Goal: Task Accomplishment & Management: Use online tool/utility

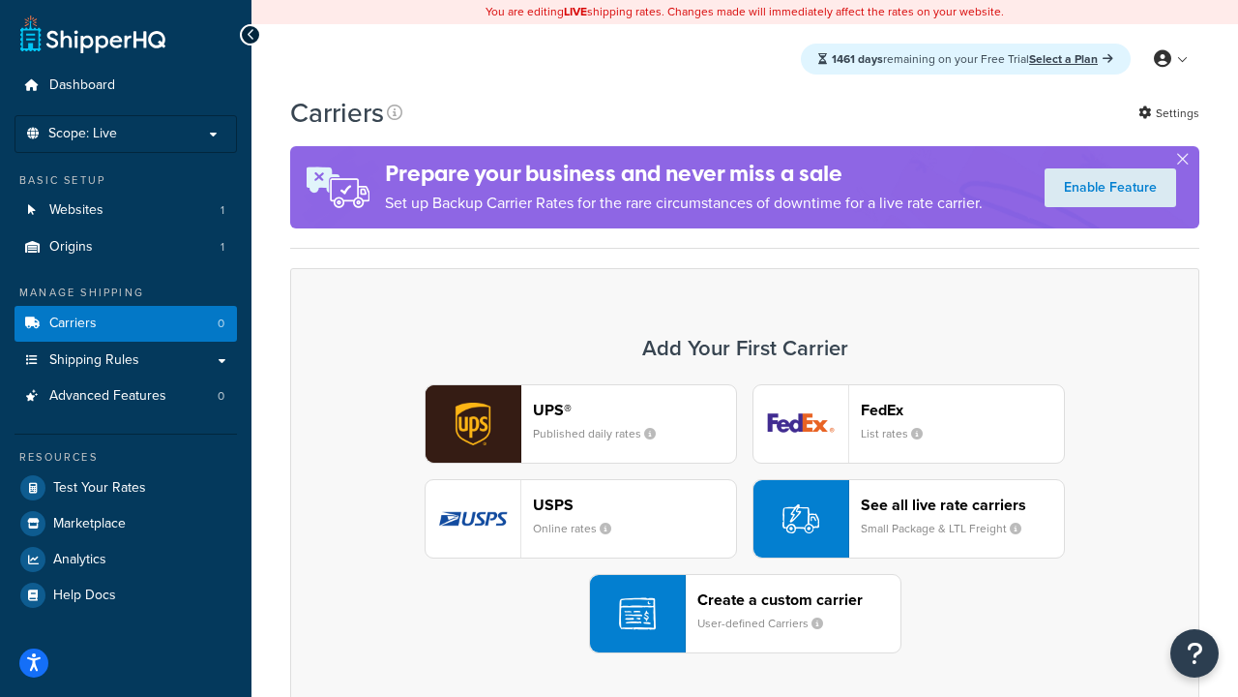
click at [745, 519] on div "UPS® Published daily rates FedEx List rates USPS Online rates See all live rate…" at bounding box center [745, 518] width 869 height 269
click at [963, 409] on header "FedEx" at bounding box center [962, 410] width 203 height 18
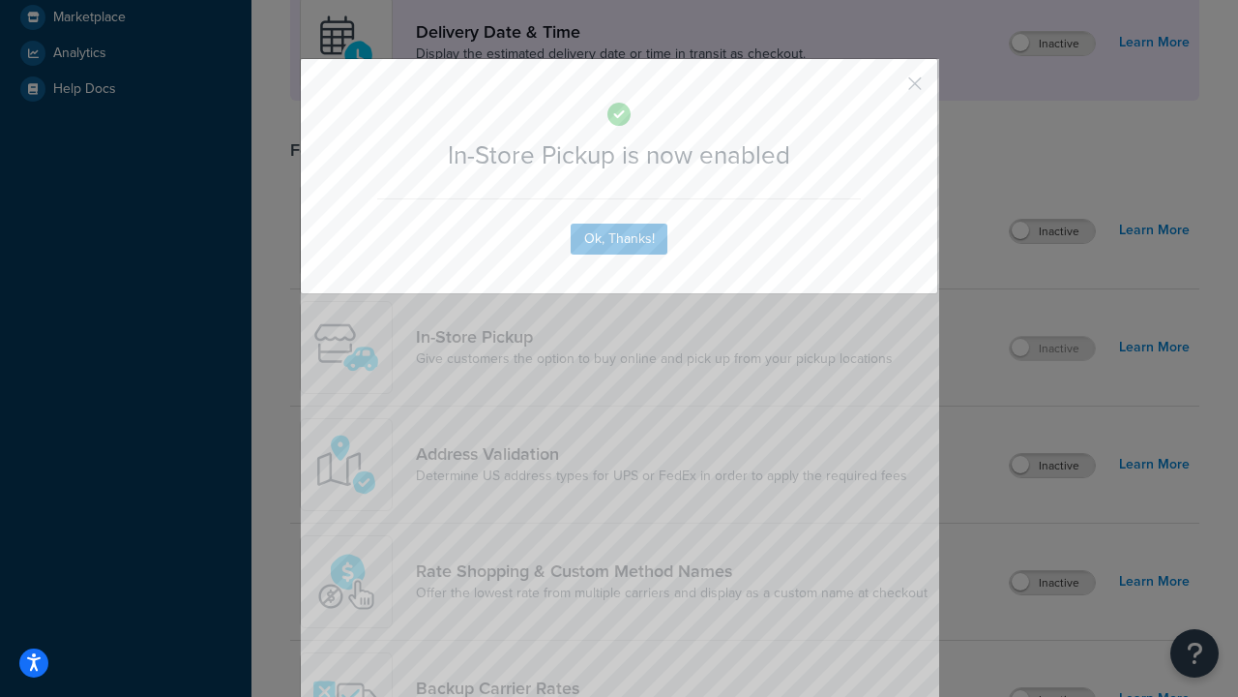
scroll to position [543, 0]
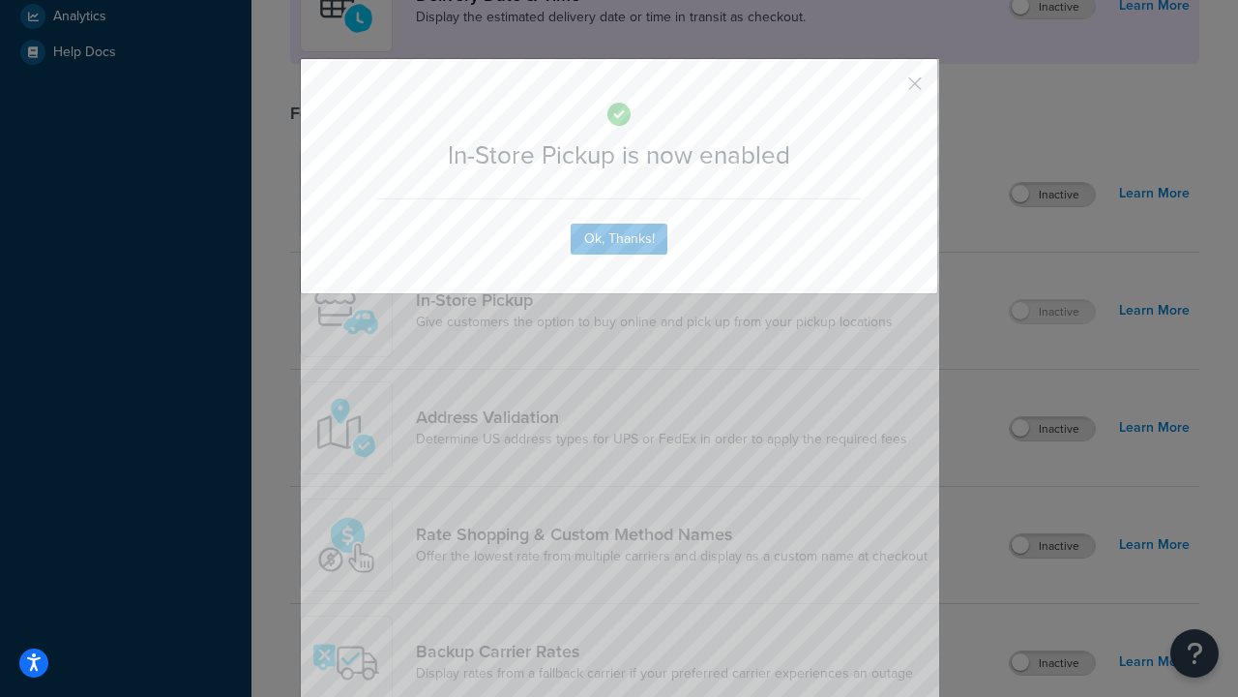
click at [886, 90] on button "button" at bounding box center [886, 90] width 5 height 5
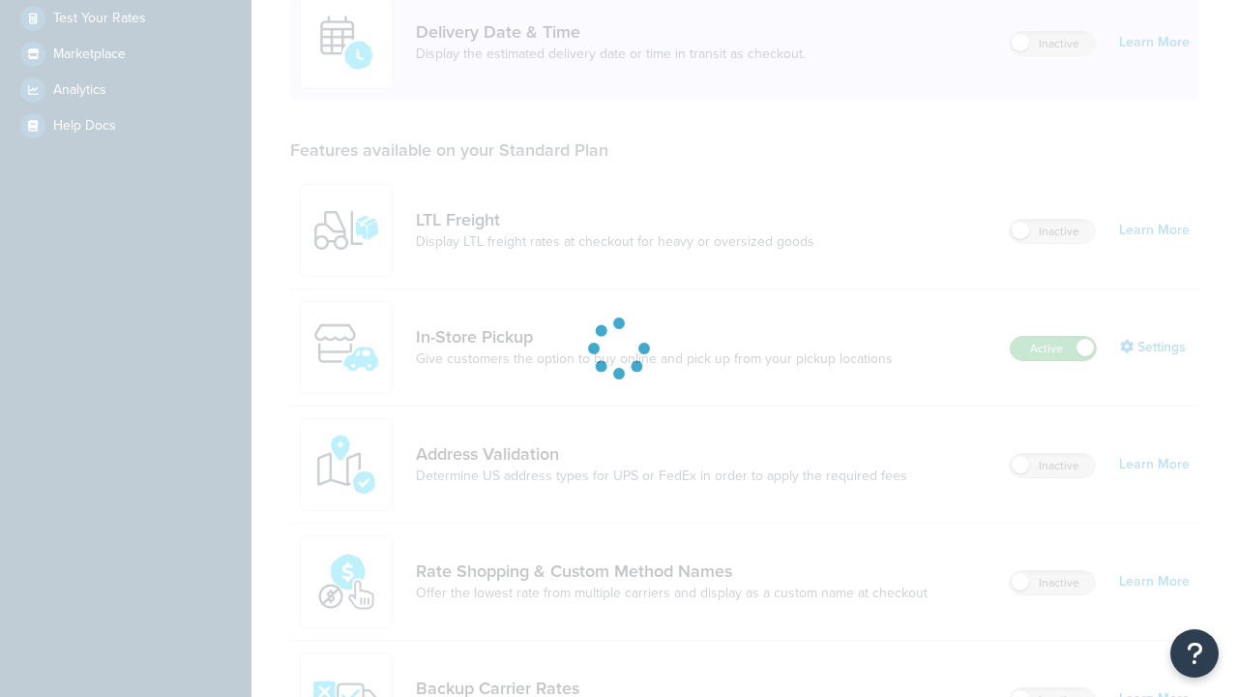
click at [1054, 337] on label "Active" at bounding box center [1053, 348] width 85 height 23
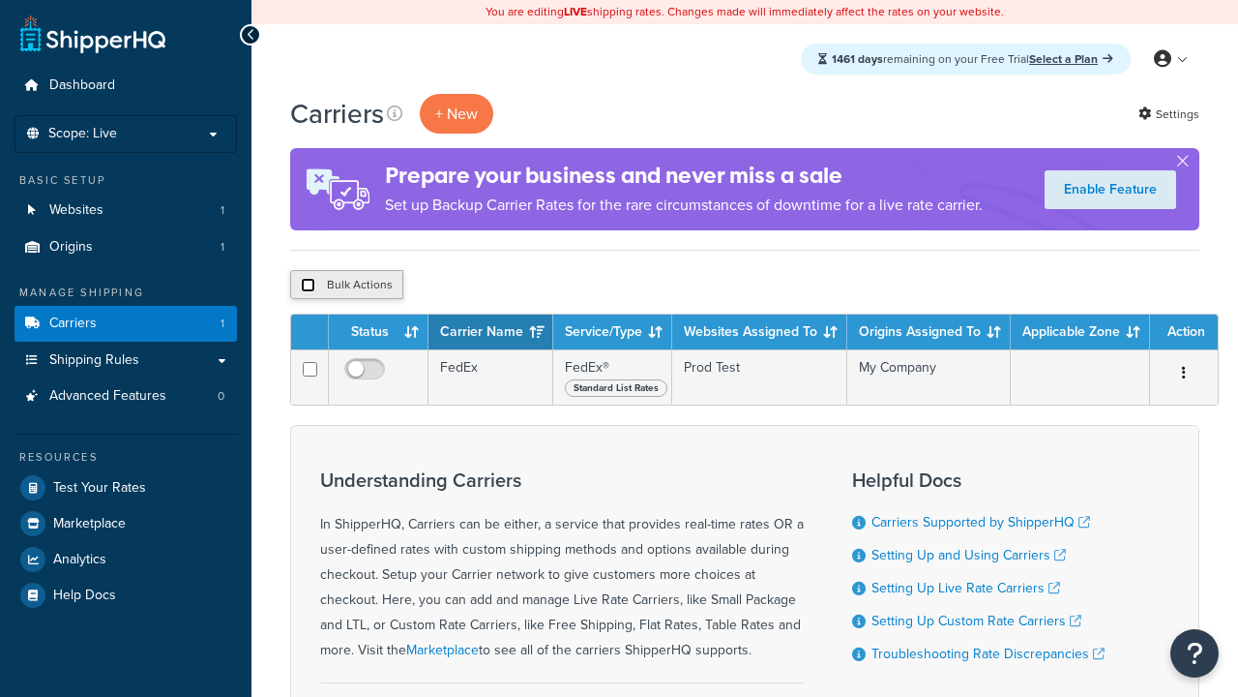
click at [308, 285] on input "checkbox" at bounding box center [308, 285] width 15 height 15
checkbox input "true"
click at [0, 0] on button "Delete" at bounding box center [0, 0] width 0 height 0
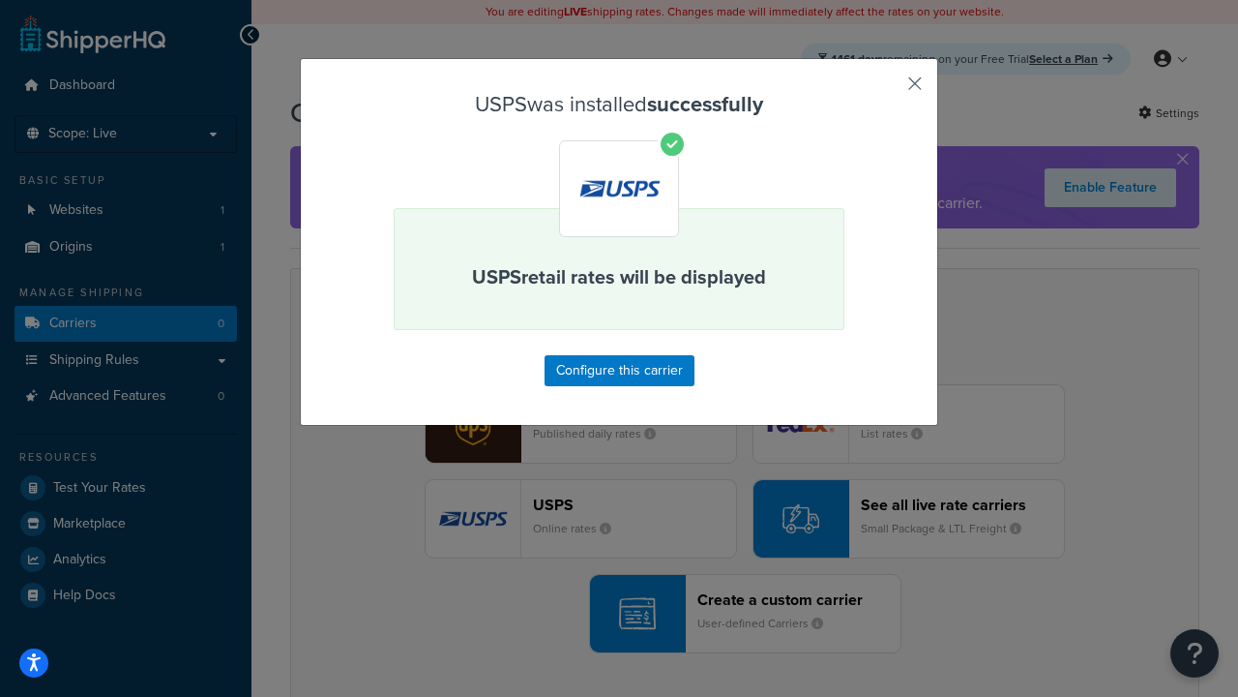
click at [886, 90] on button "button" at bounding box center [886, 90] width 5 height 5
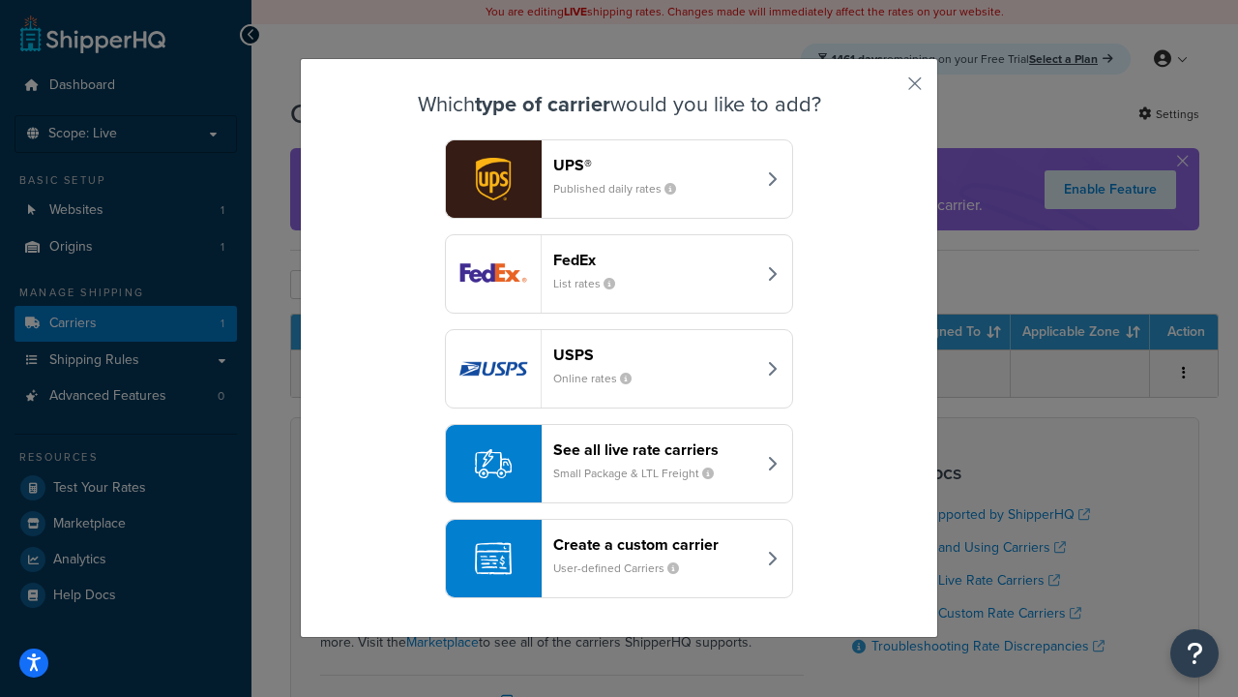
click at [619, 463] on div "See all live rate carriers Small Package & LTL Freight" at bounding box center [654, 463] width 202 height 46
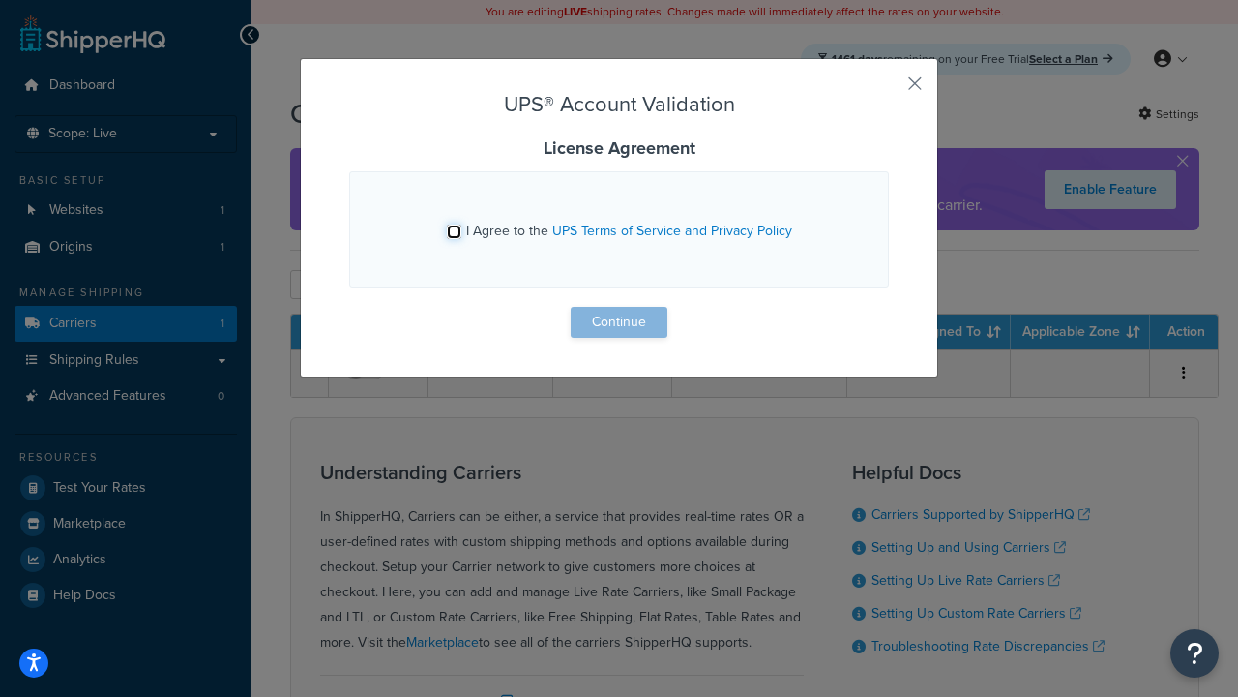
click at [454, 231] on input "I Agree to the UPS Terms of Service and Privacy Policy" at bounding box center [454, 231] width 15 height 15
checkbox input "true"
click at [619, 322] on button "Continue" at bounding box center [619, 322] width 97 height 31
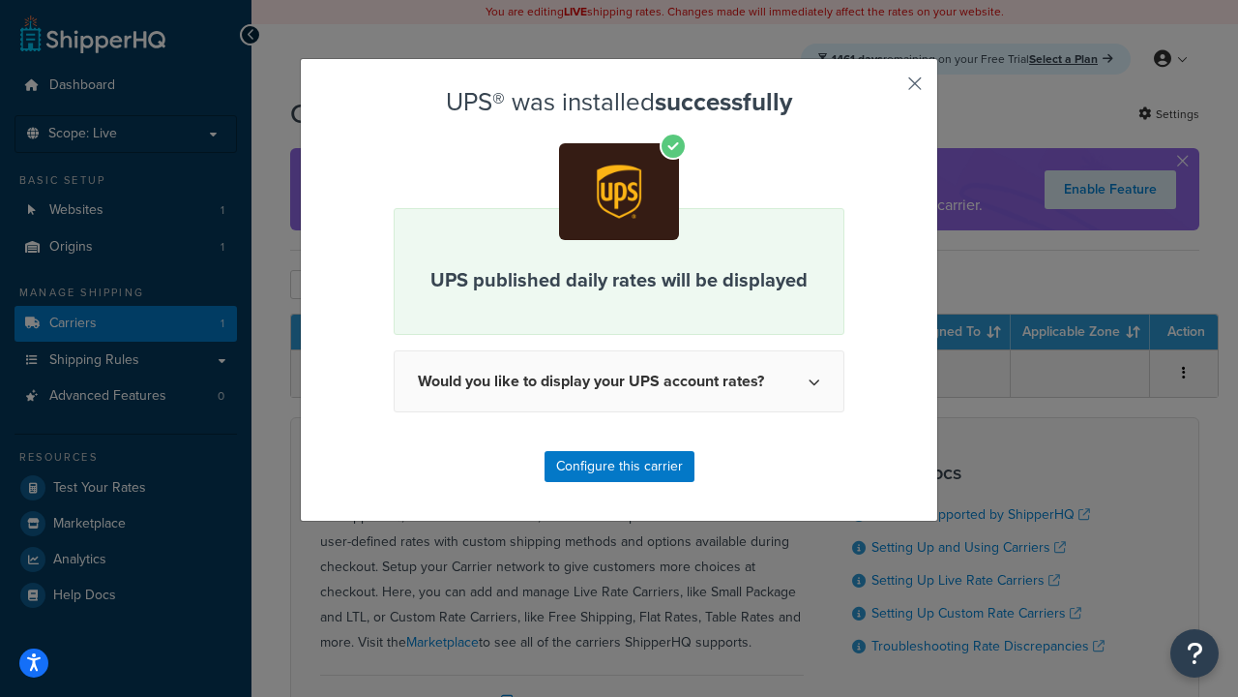
click at [886, 90] on button "button" at bounding box center [886, 90] width 5 height 5
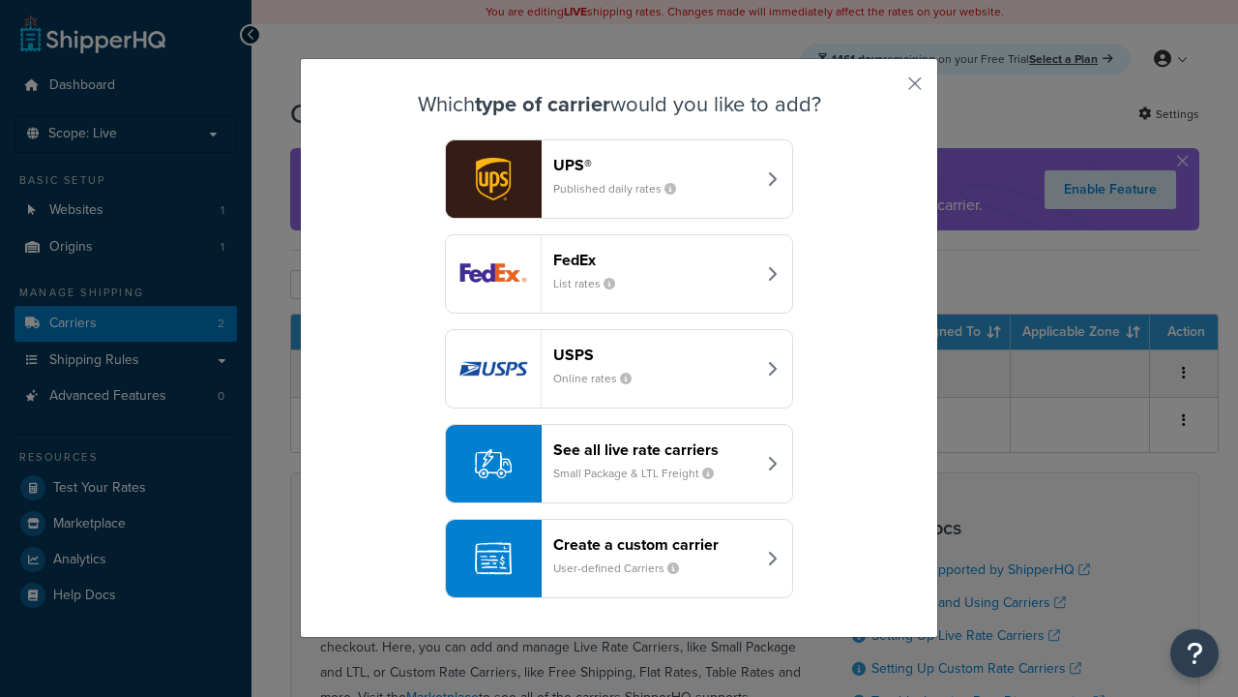
click at [654, 259] on header "FedEx" at bounding box center [654, 260] width 202 height 18
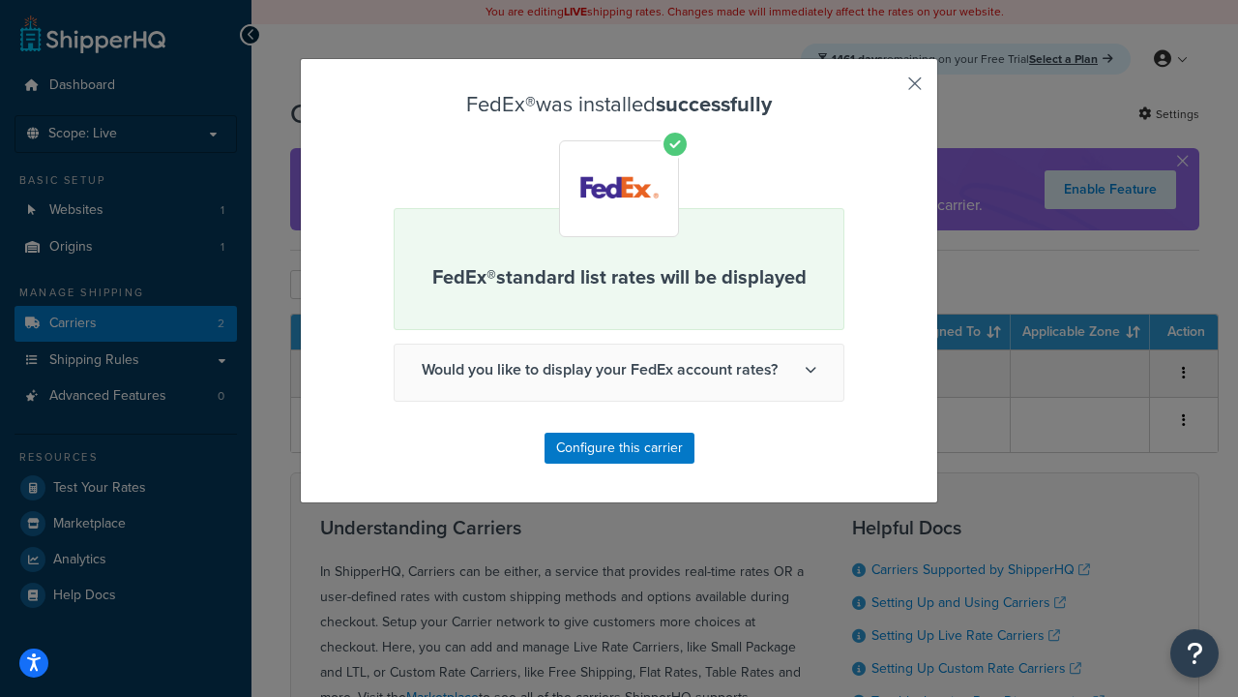
click at [886, 90] on button "button" at bounding box center [886, 90] width 5 height 5
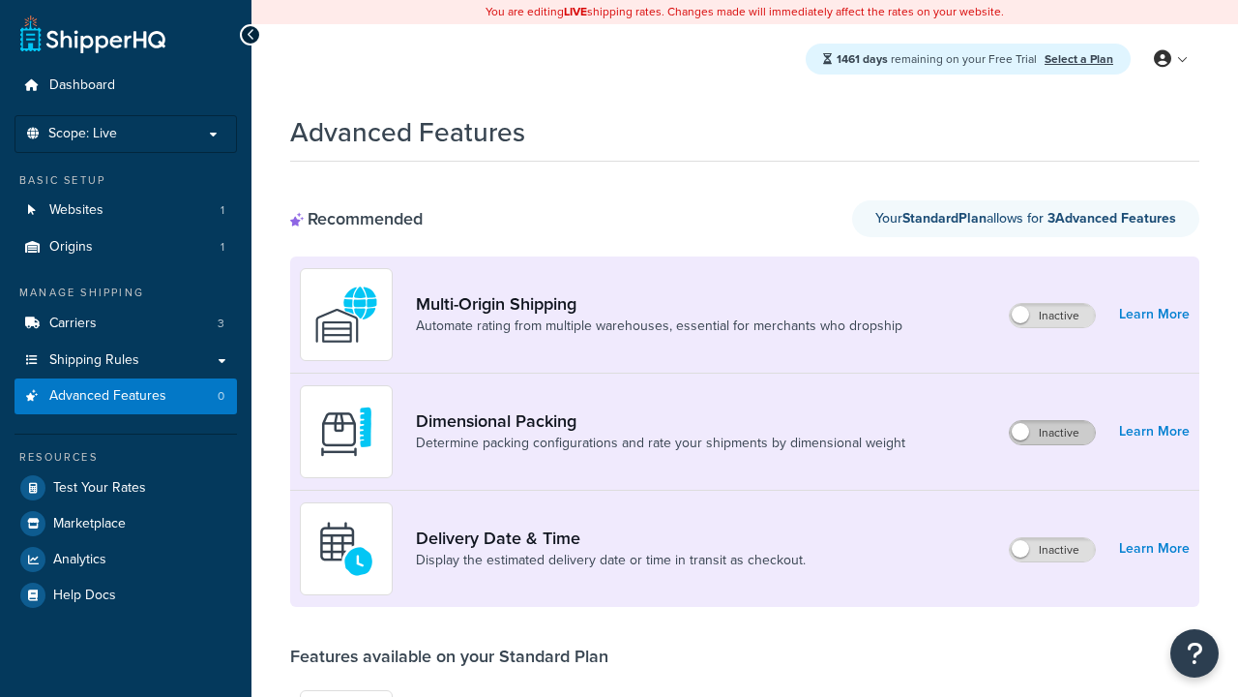
click at [1053, 432] on label "Inactive" at bounding box center [1052, 432] width 85 height 23
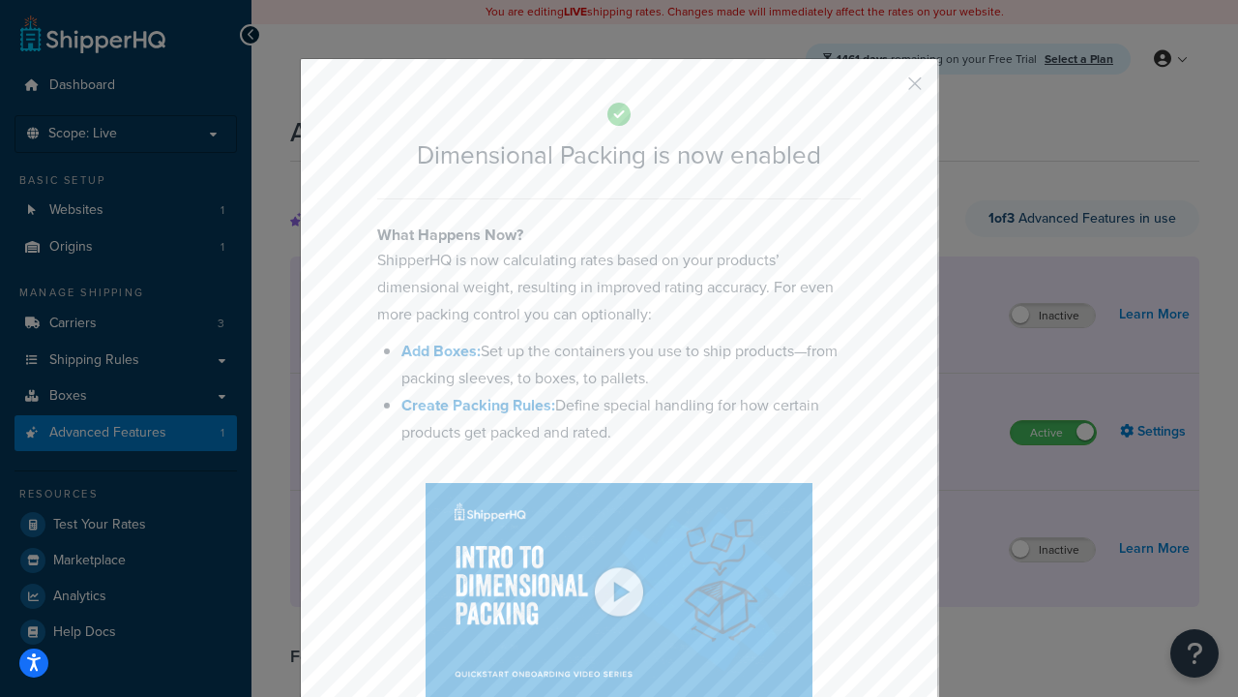
click at [886, 88] on button "button" at bounding box center [886, 90] width 5 height 5
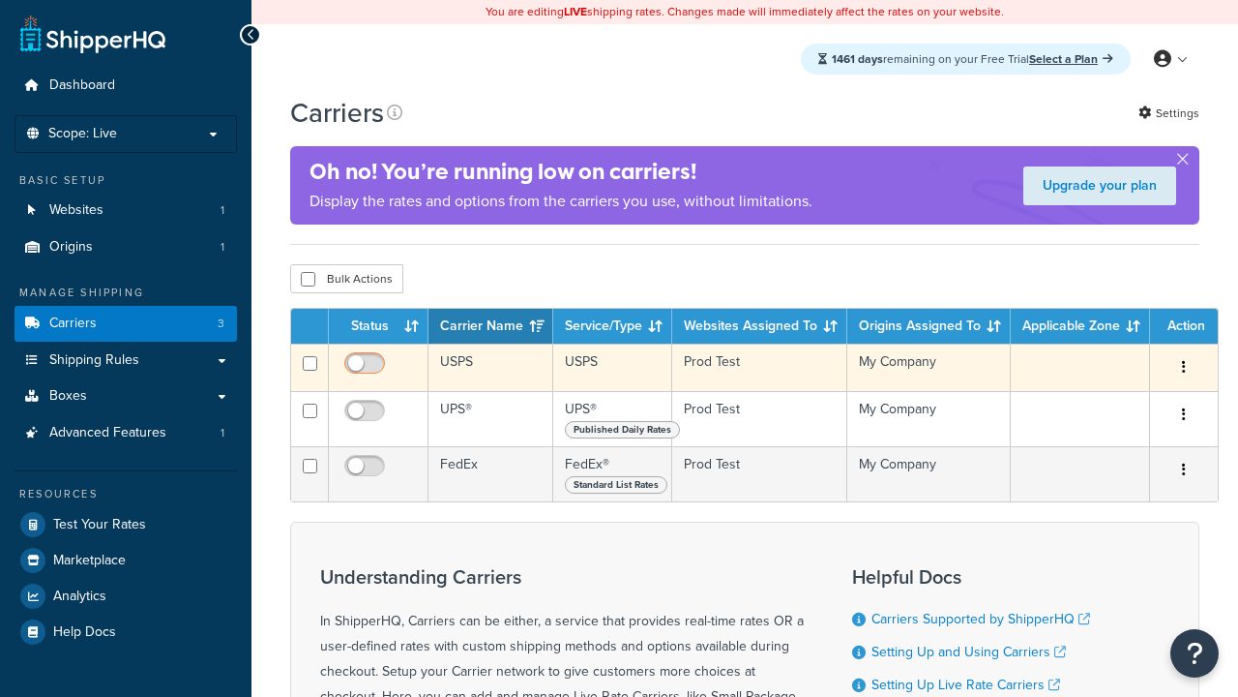
click at [367, 371] on input "checkbox" at bounding box center [367, 368] width 53 height 24
checkbox input "true"
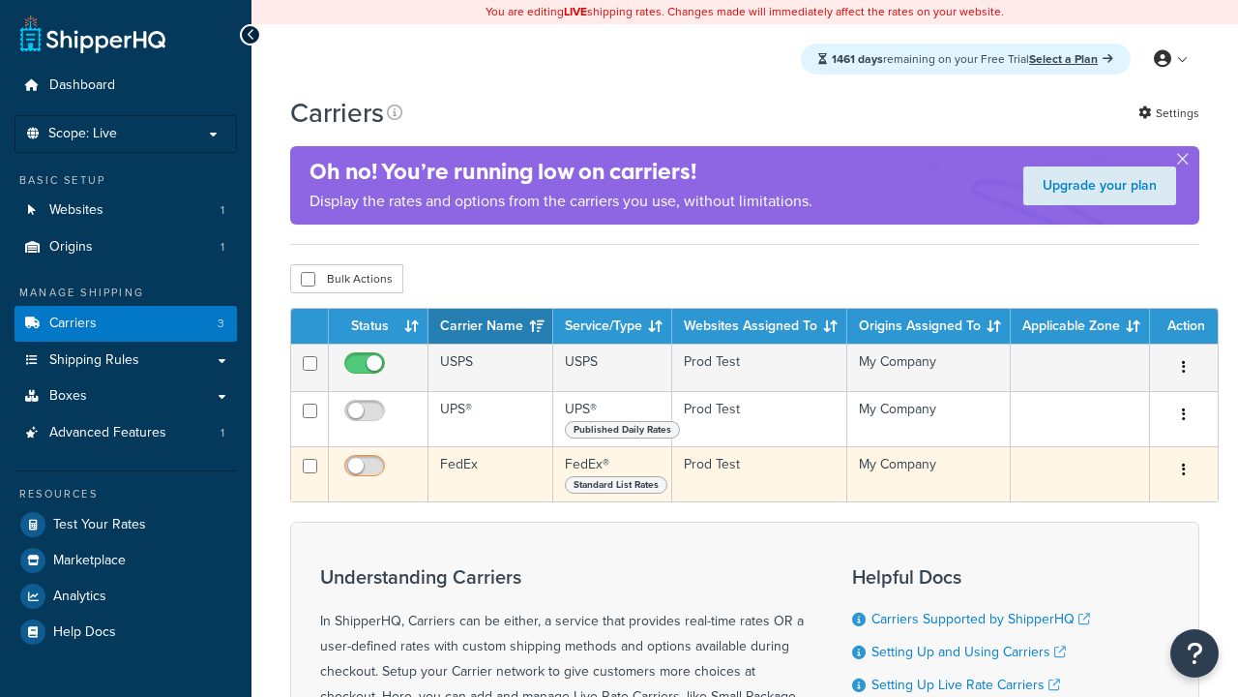
click at [367, 418] on input "checkbox" at bounding box center [367, 415] width 53 height 24
checkbox input "true"
click at [367, 474] on input "checkbox" at bounding box center [367, 471] width 53 height 24
checkbox input "true"
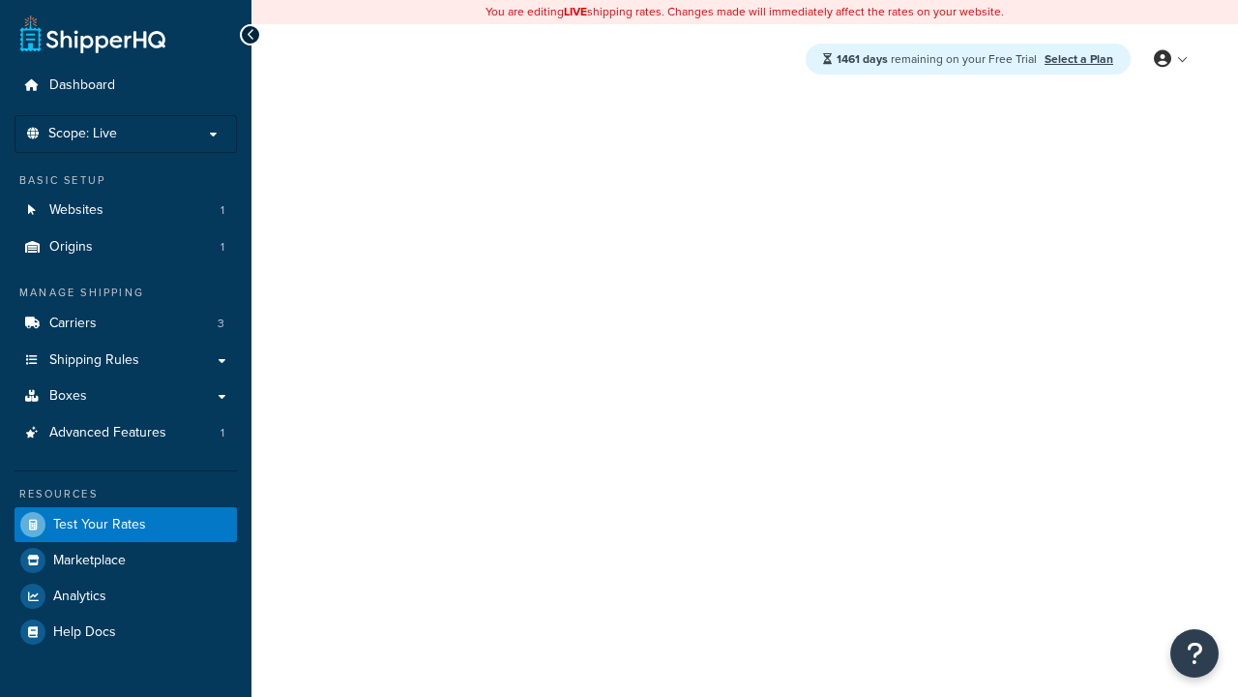
select select "[GEOGRAPHIC_DATA]"
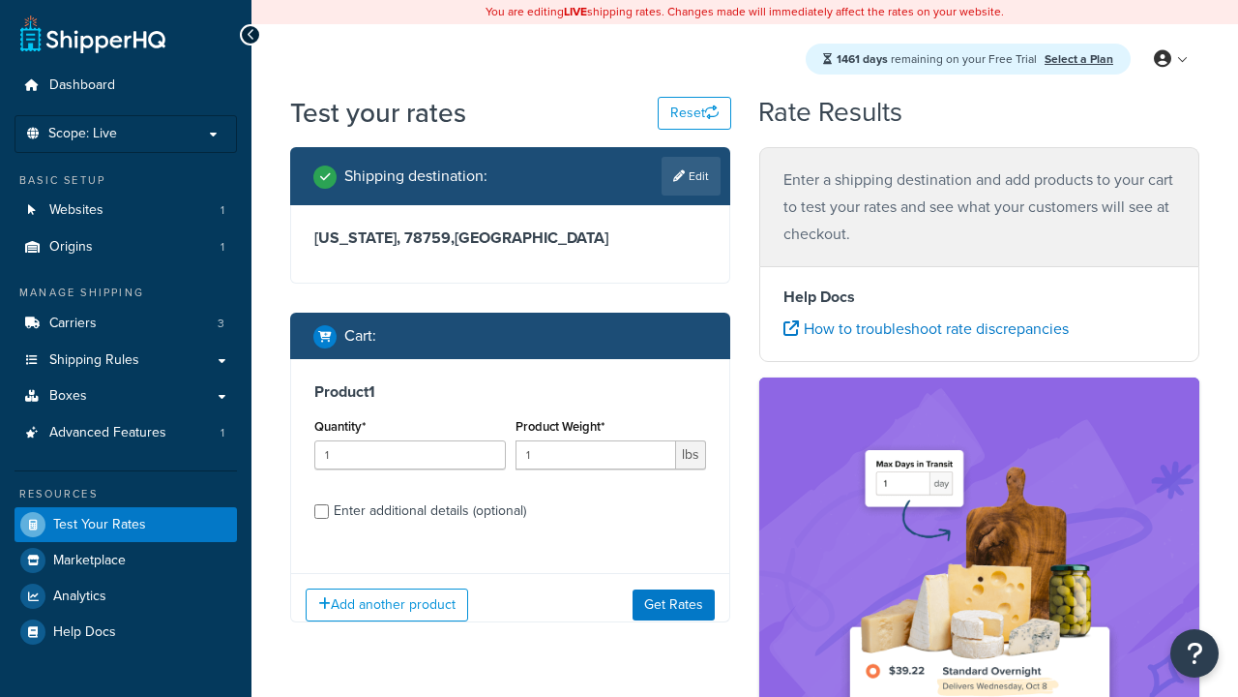
type input "78628"
type input "3"
type input "5"
click at [673, 604] on button "Get Rates" at bounding box center [674, 603] width 82 height 31
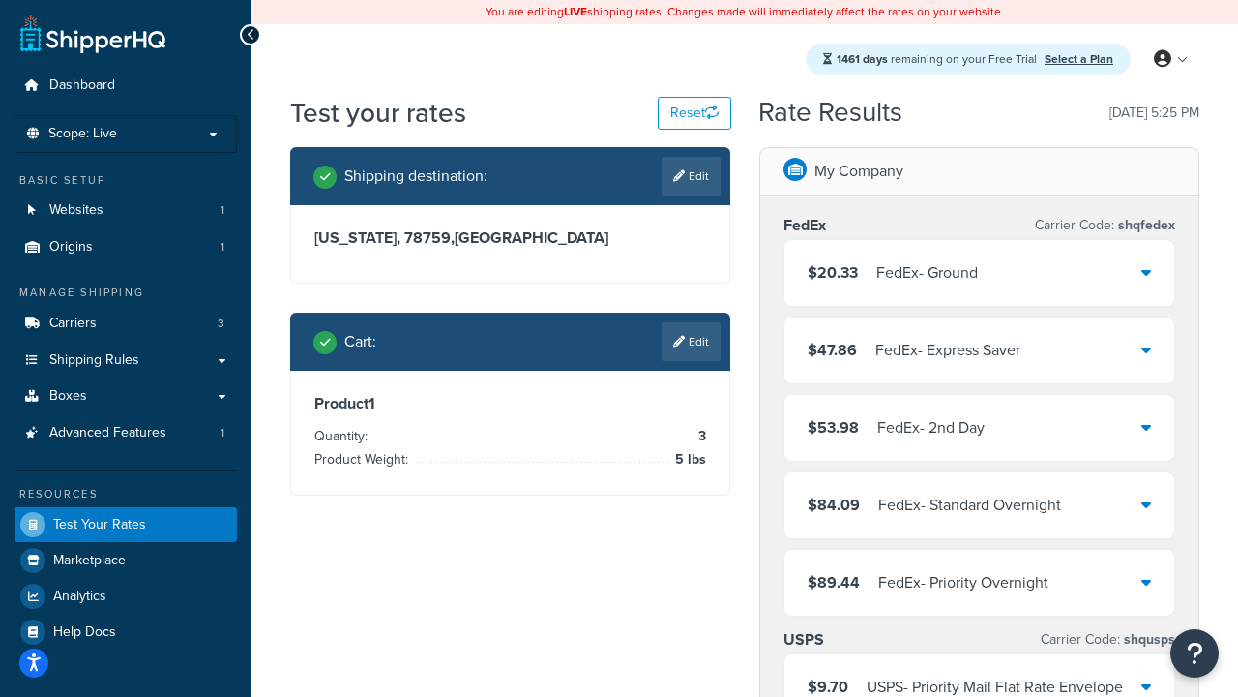
click at [978, 273] on div "FedEx - Ground" at bounding box center [927, 272] width 102 height 27
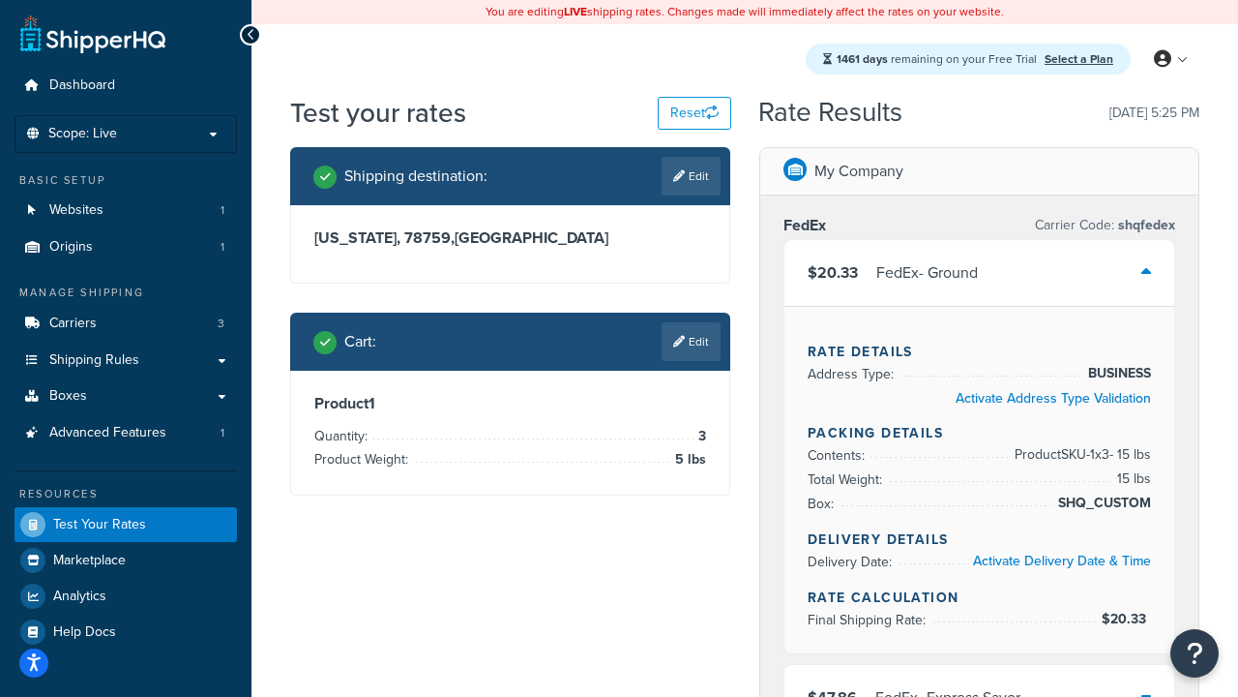
click at [979, 684] on div "FedEx - Express Saver" at bounding box center [948, 697] width 145 height 27
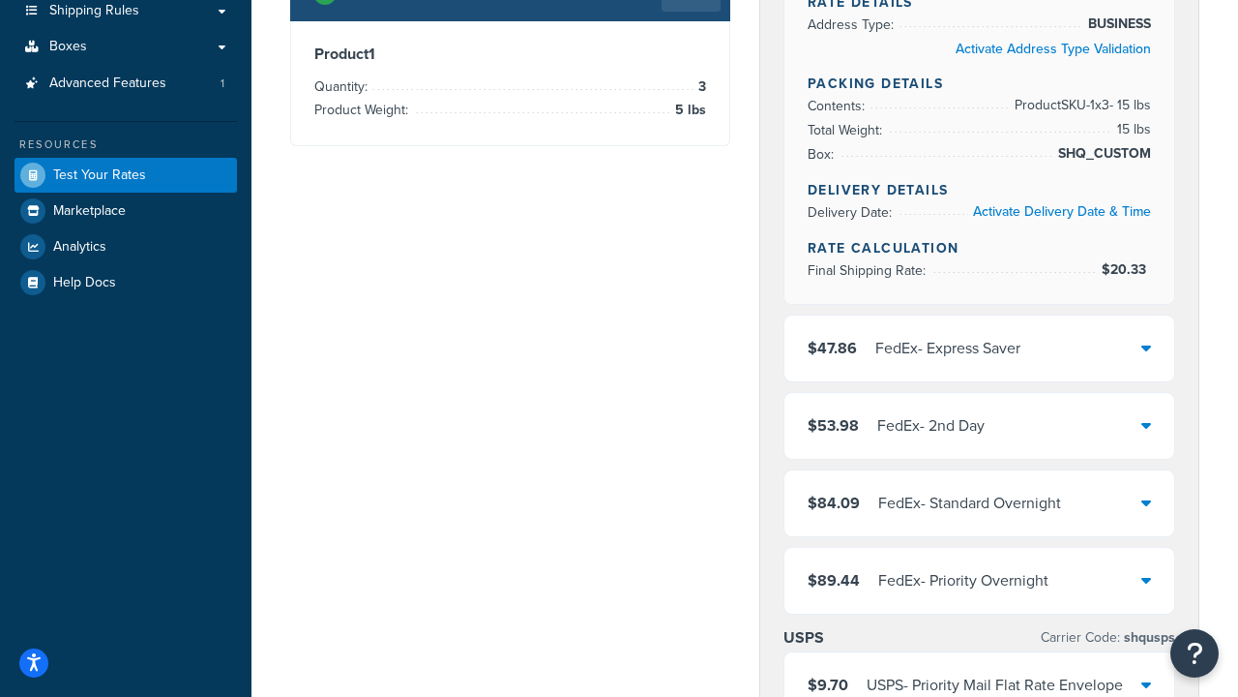
click at [979, 503] on div "FedEx - Standard Overnight" at bounding box center [969, 503] width 183 height 27
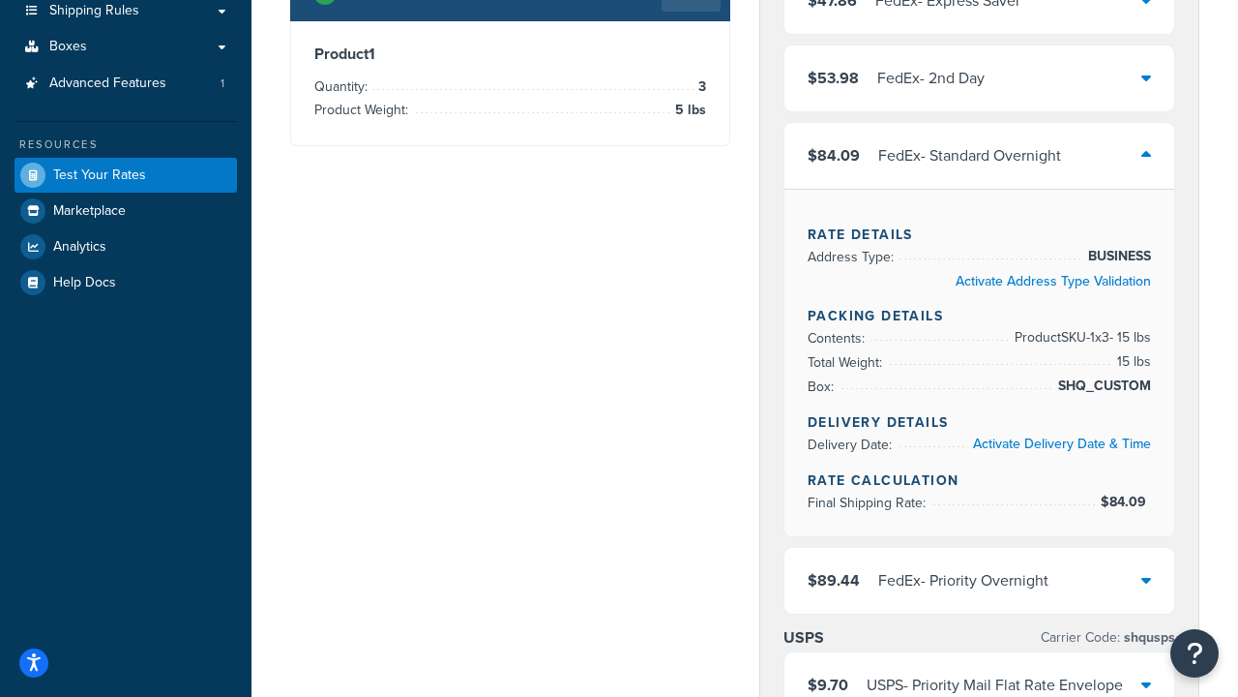
click at [979, 567] on div "FedEx - Priority Overnight" at bounding box center [963, 580] width 170 height 27
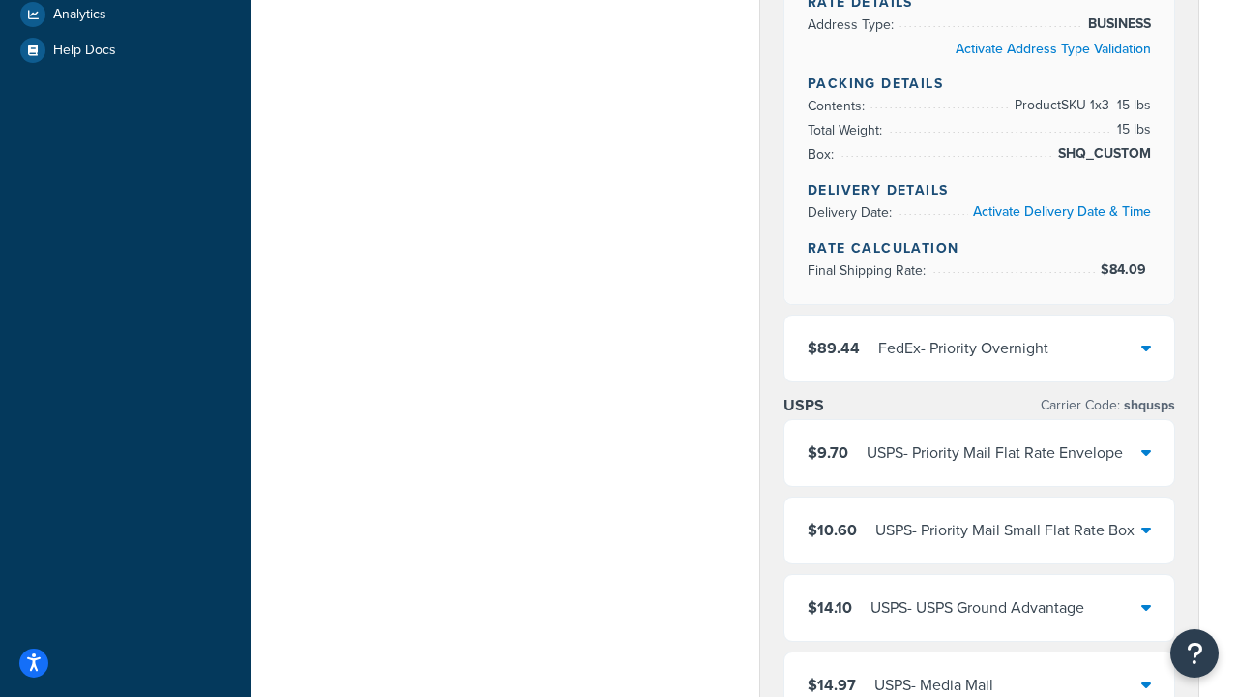
click at [979, 466] on div "USPS - Priority Mail Flat Rate Envelope" at bounding box center [995, 452] width 256 height 27
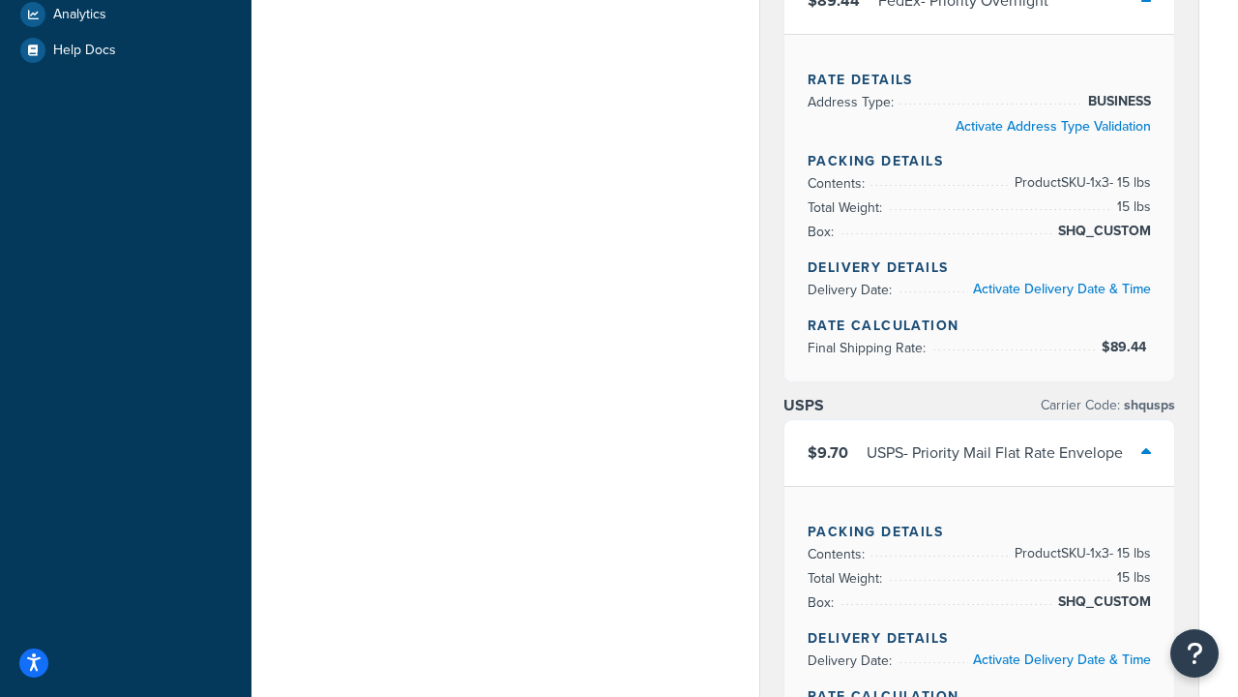
scroll to position [371, 0]
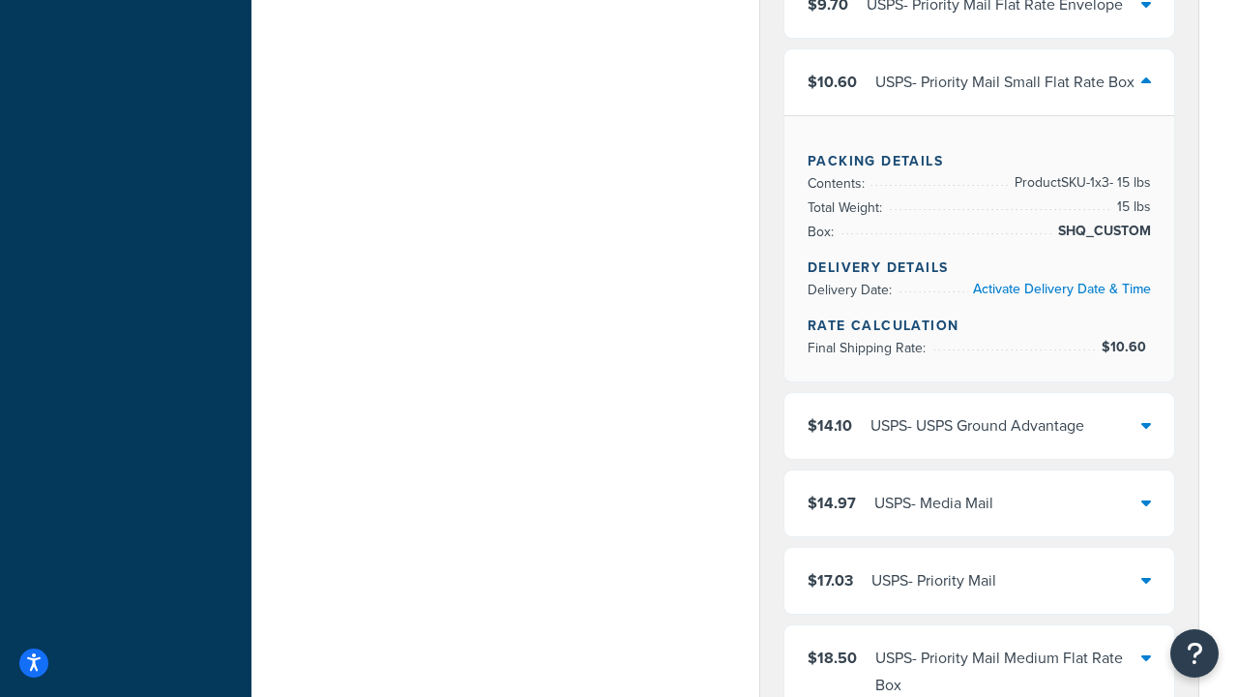
click at [979, 490] on div "USPS - Media Mail" at bounding box center [934, 503] width 119 height 27
click at [979, 567] on div "USPS - Priority Mail" at bounding box center [934, 580] width 125 height 27
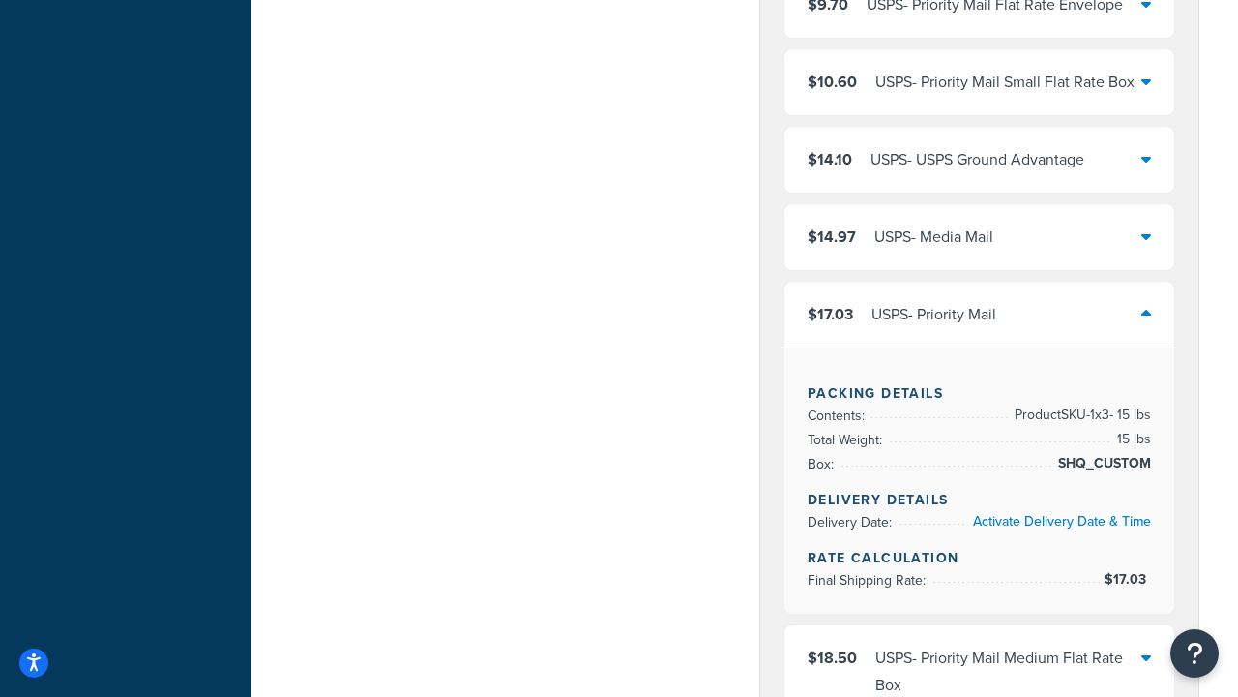
scroll to position [1184, 0]
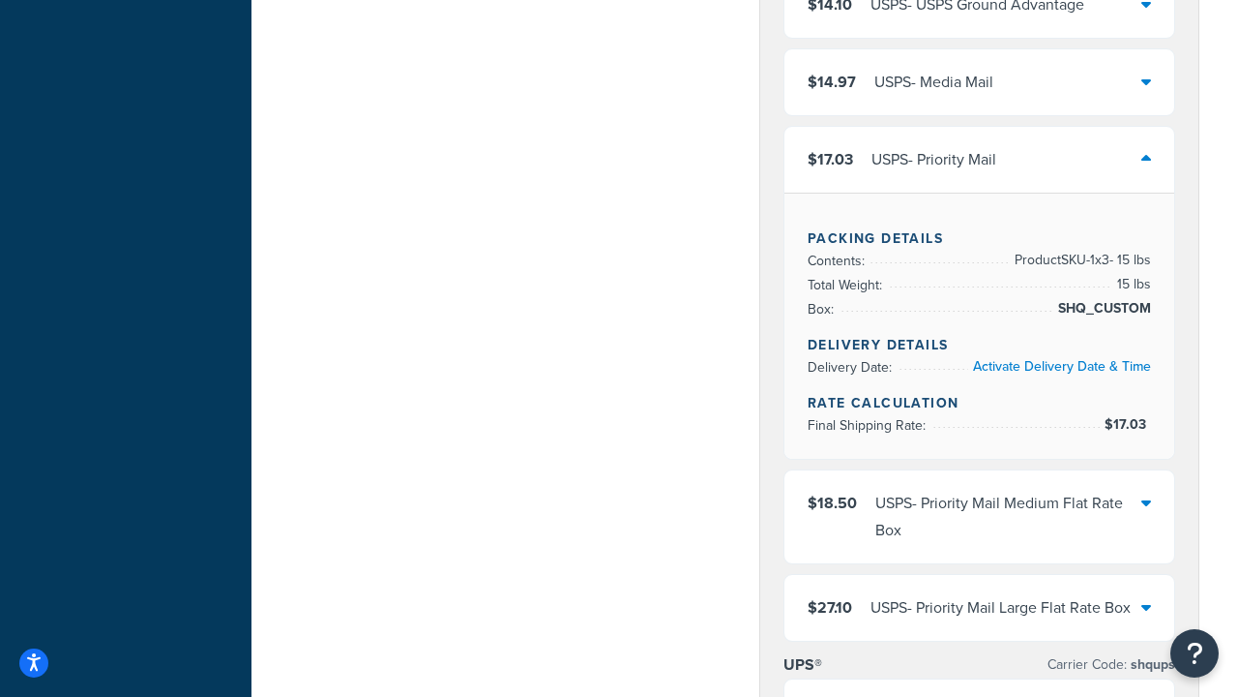
click at [979, 517] on div "USPS - Priority Mail Medium Flat Rate Box" at bounding box center [1009, 517] width 266 height 54
click at [979, 608] on div "USPS - Priority Mail Large Flat Rate Box" at bounding box center [1001, 607] width 260 height 27
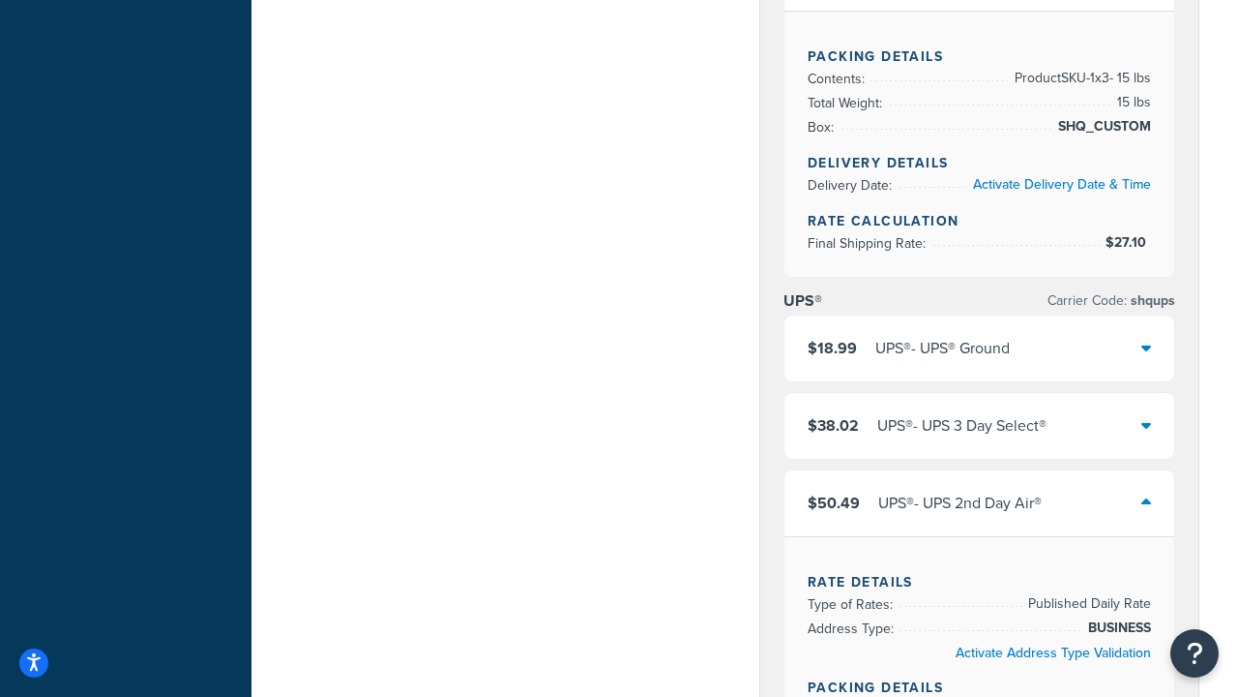
scroll to position [1997, 0]
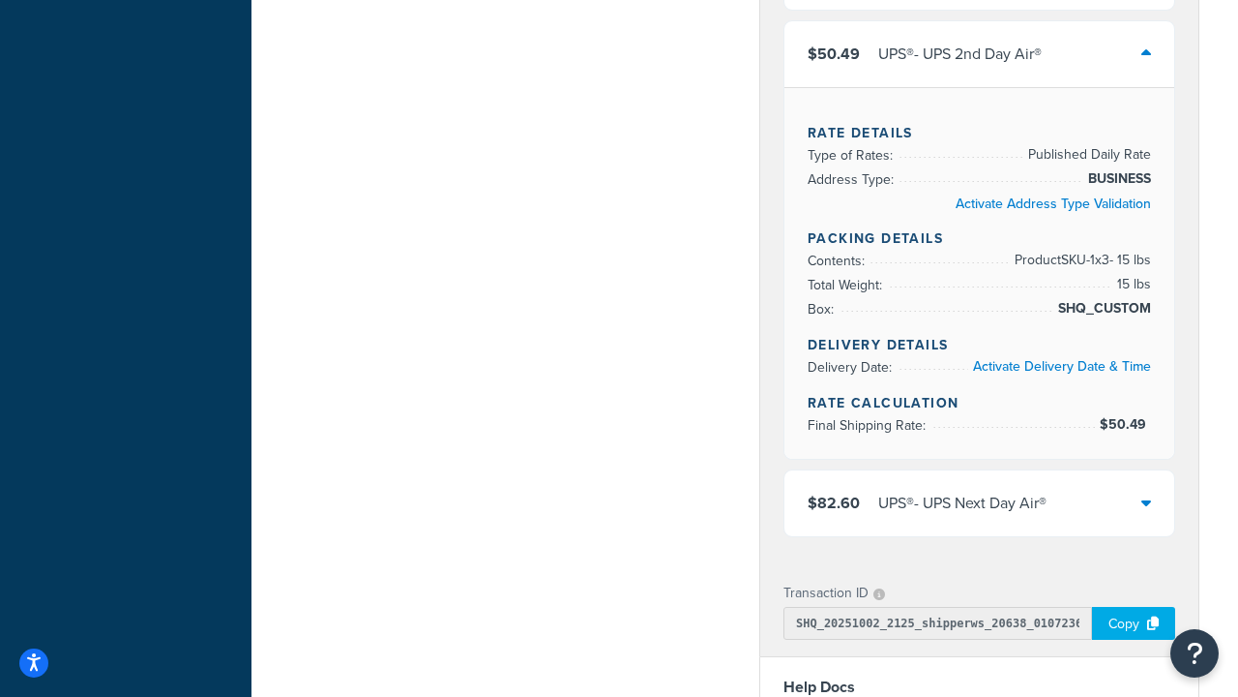
click at [979, 503] on div "UPS® - UPS Next Day Air®" at bounding box center [962, 503] width 168 height 27
